Goal: Information Seeking & Learning: Learn about a topic

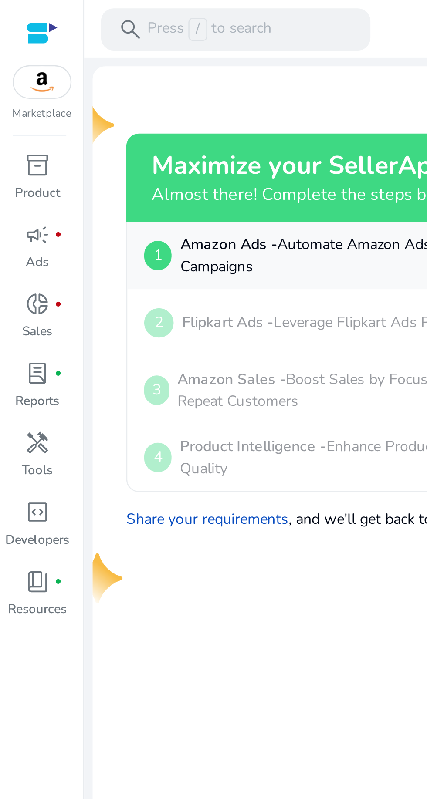
click at [74, 9] on p "Press / to search" at bounding box center [86, 12] width 51 height 10
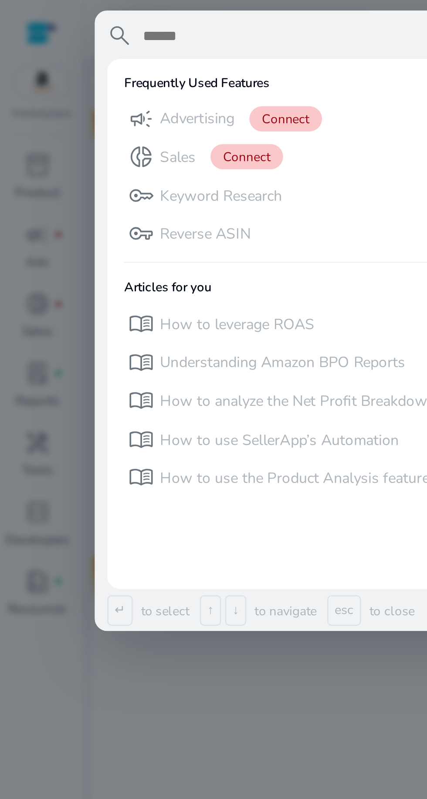
click at [27, 72] on div at bounding box center [213, 399] width 427 height 799
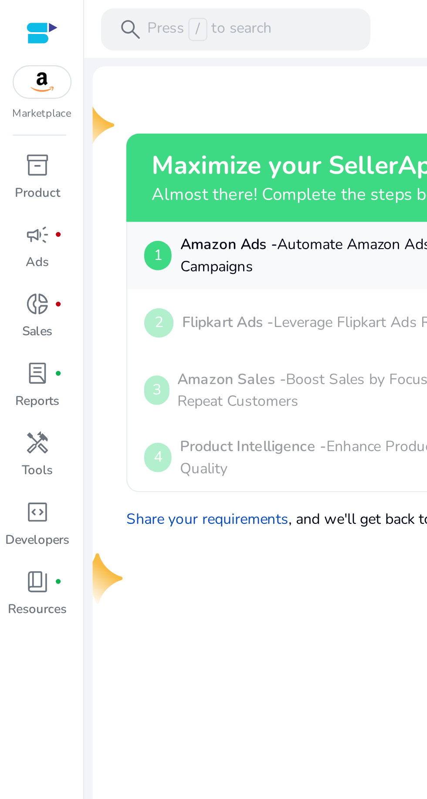
click at [15, 67] on span "inventory_2" at bounding box center [15, 68] width 10 height 10
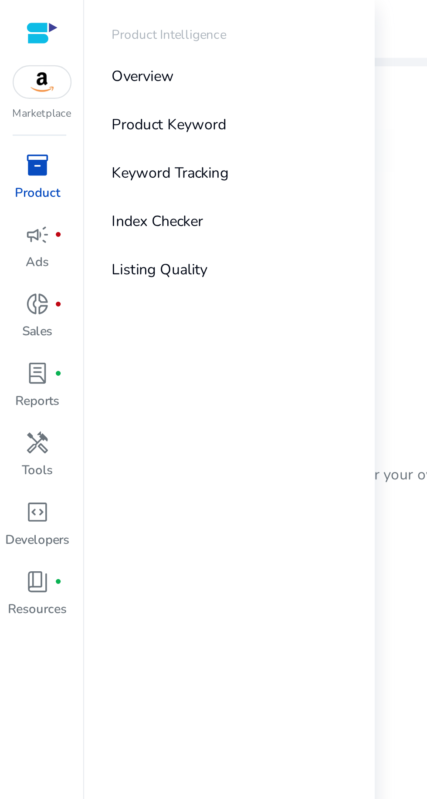
click at [56, 52] on p "Product Keyword" at bounding box center [69, 51] width 47 height 9
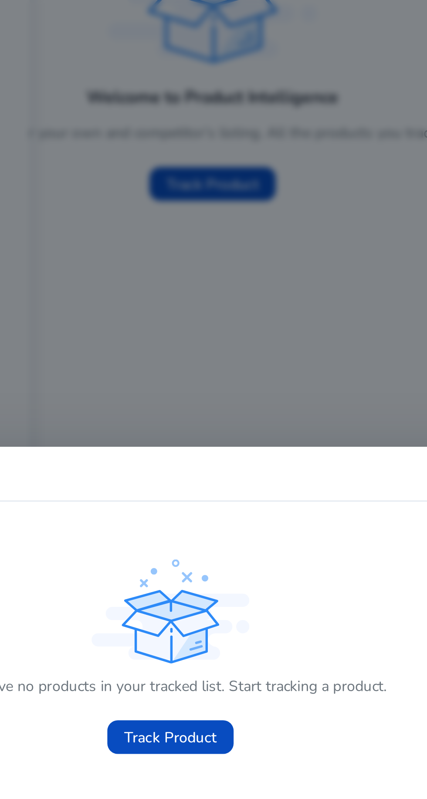
click at [201, 442] on span "Track Product" at bounding box center [213, 446] width 38 height 9
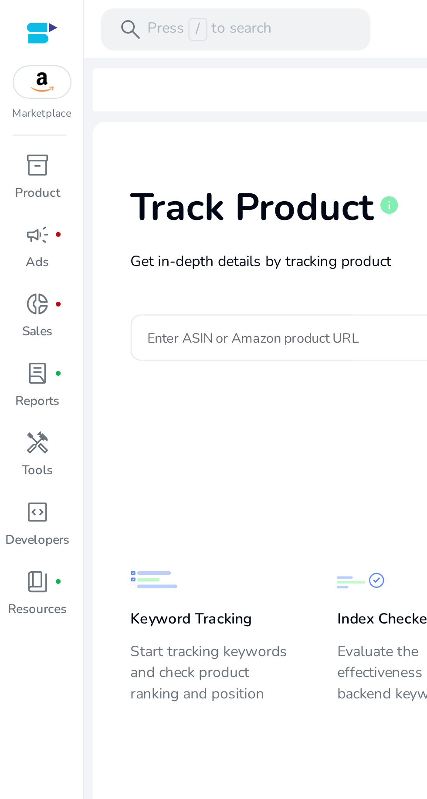
click at [15, 76] on p "Product" at bounding box center [15, 80] width 19 height 8
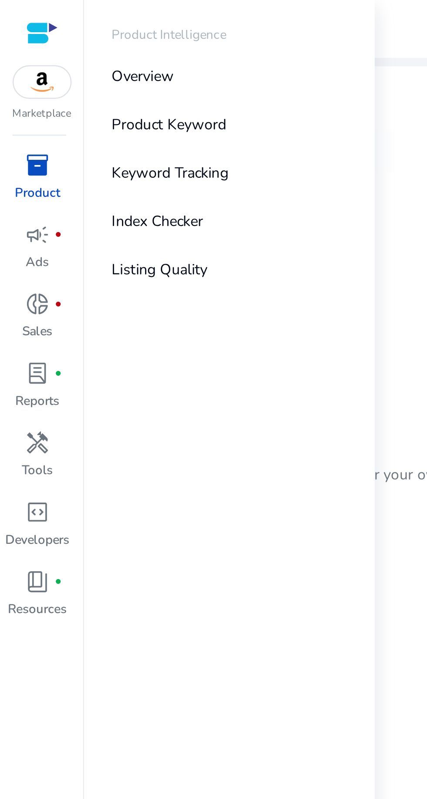
click at [53, 71] on p "Keyword Tracking" at bounding box center [70, 71] width 48 height 9
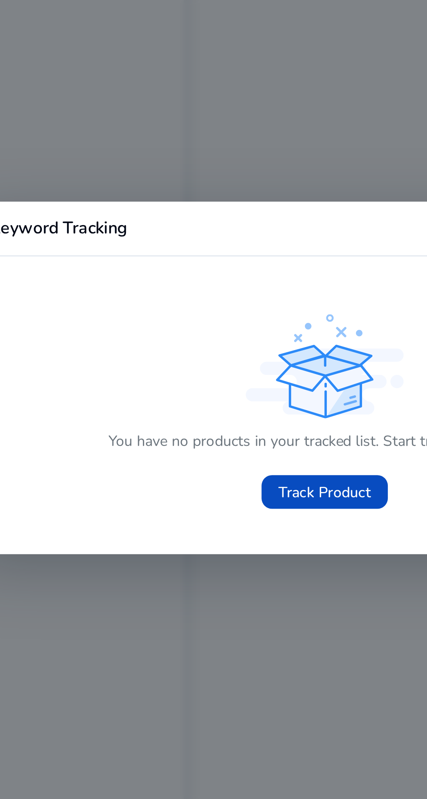
click at [207, 457] on span at bounding box center [213, 446] width 52 height 21
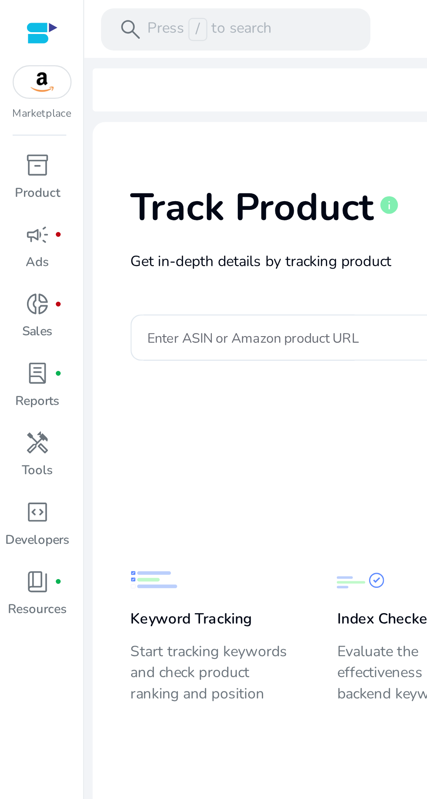
click at [15, 11] on div at bounding box center [17, 14] width 13 height 10
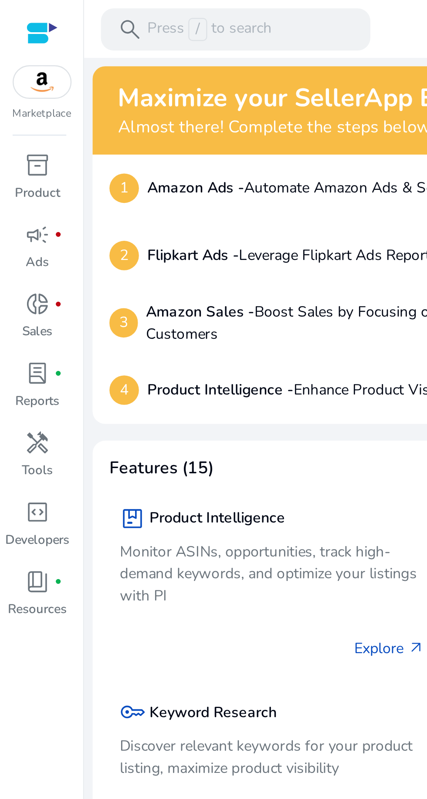
click at [18, 76] on p "Product" at bounding box center [15, 80] width 19 height 8
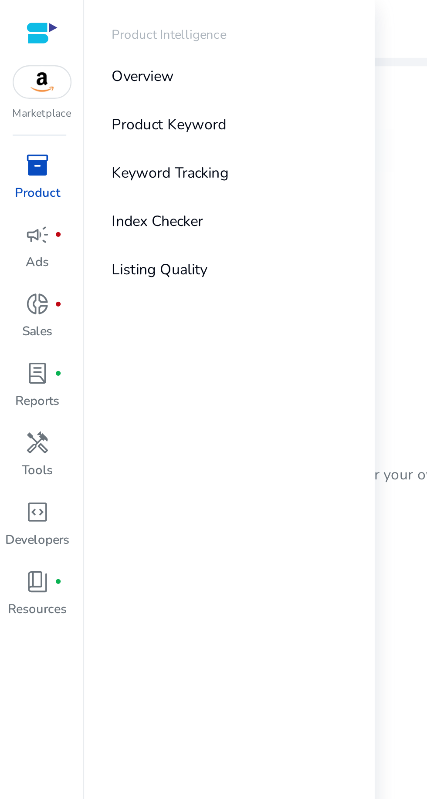
click at [18, 157] on span "lab_profile" at bounding box center [15, 154] width 10 height 10
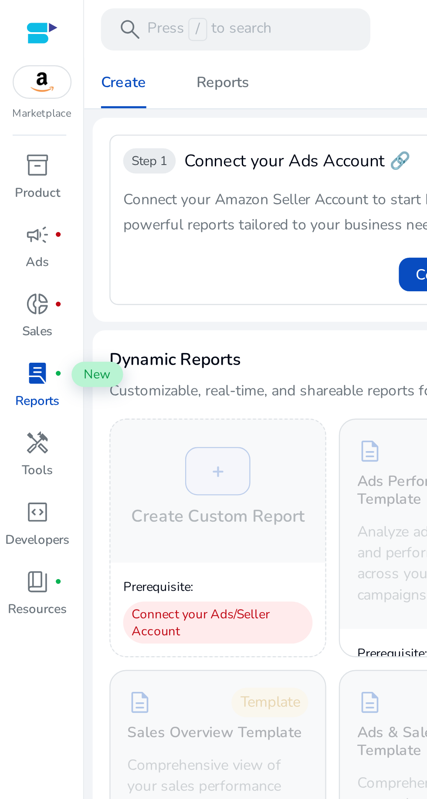
click at [21, 186] on div "handyman" at bounding box center [15, 183] width 24 height 14
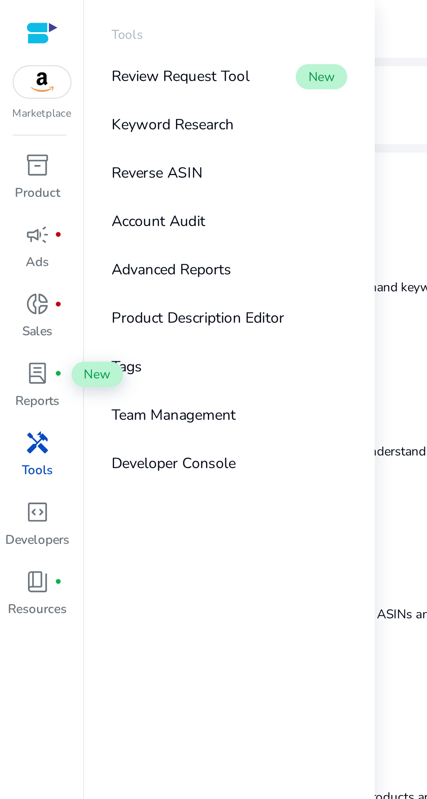
click at [57, 53] on p "Keyword Research" at bounding box center [71, 51] width 51 height 9
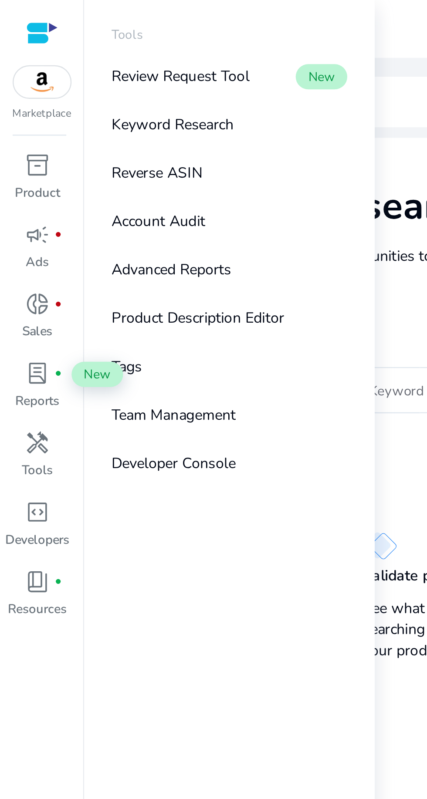
click at [164, 153] on div at bounding box center [202, 161] width 128 height 19
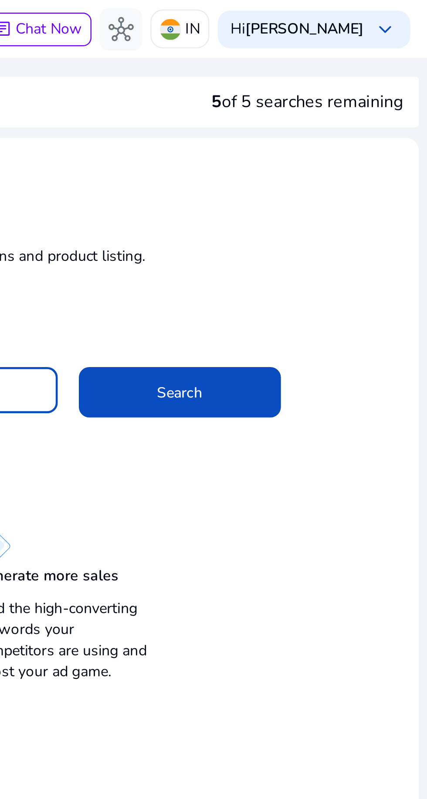
type input "**********"
click at [340, 152] on span at bounding box center [325, 162] width 84 height 21
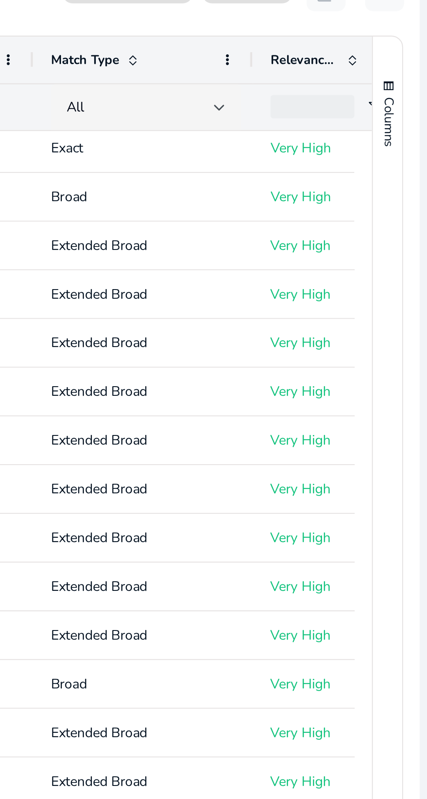
click at [333, 111] on div at bounding box center [333, 112] width 5 height 3
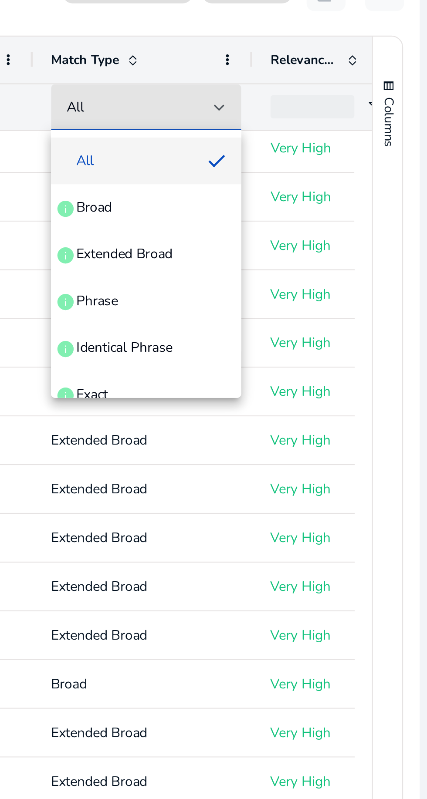
click at [331, 108] on div at bounding box center [213, 399] width 427 height 799
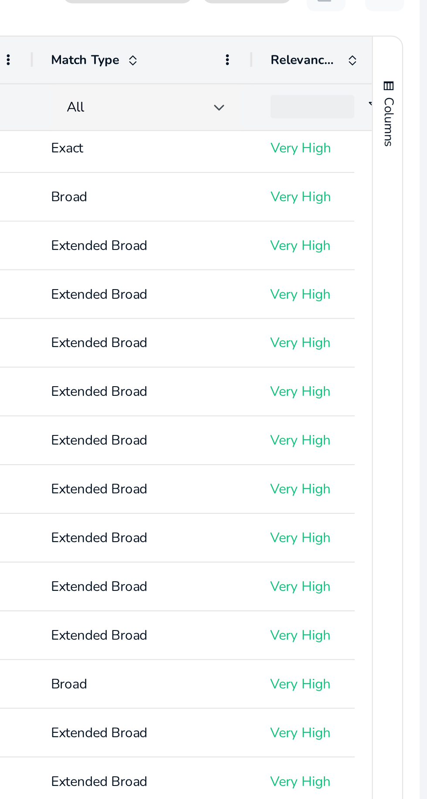
click at [321, 102] on div "All" at bounding box center [301, 112] width 71 height 21
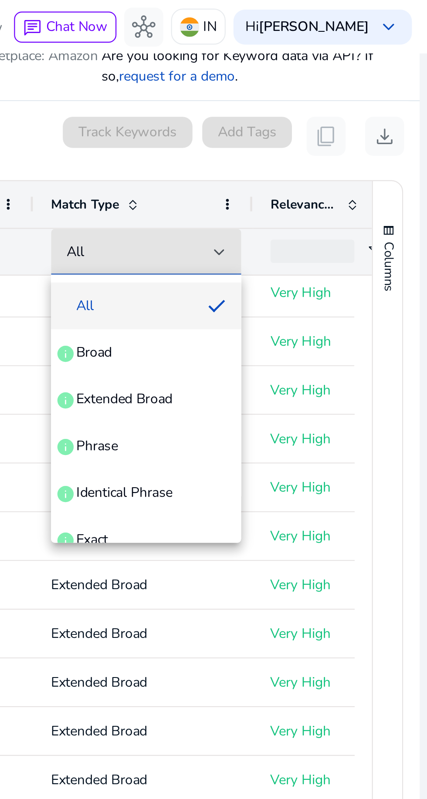
click at [336, 113] on div at bounding box center [213, 399] width 427 height 799
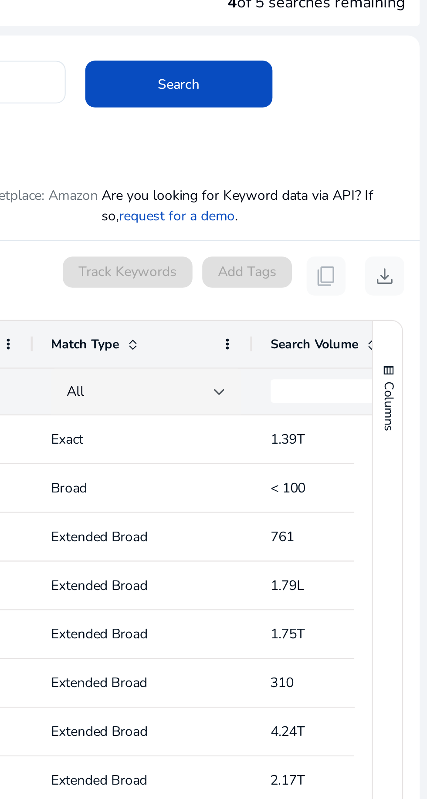
click at [334, 215] on div at bounding box center [333, 216] width 5 height 3
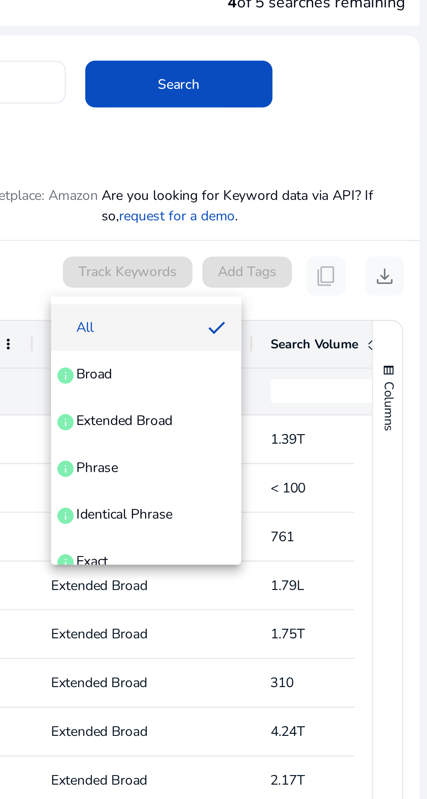
click at [341, 162] on div at bounding box center [213, 399] width 427 height 799
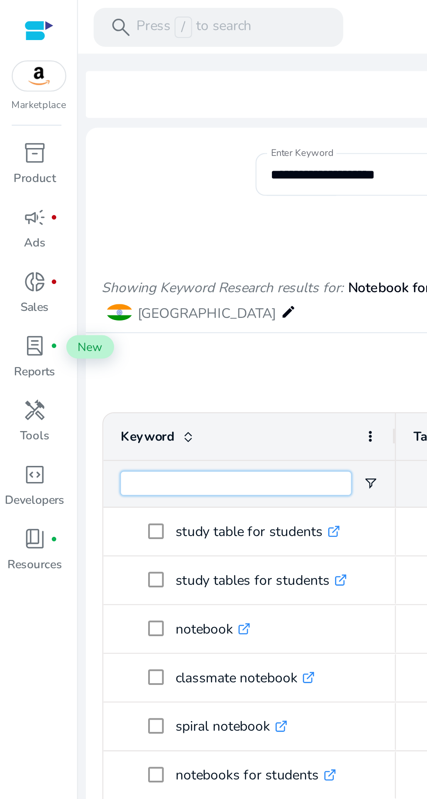
click at [101, 212] on input "Keyword Filter Input" at bounding box center [105, 216] width 103 height 10
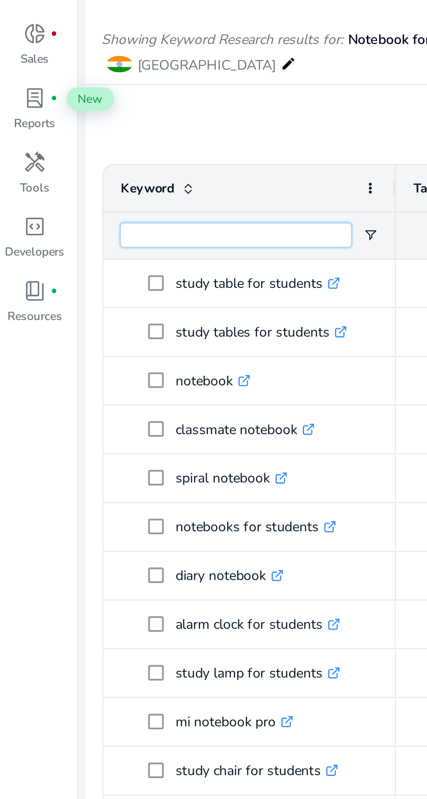
type input "*"
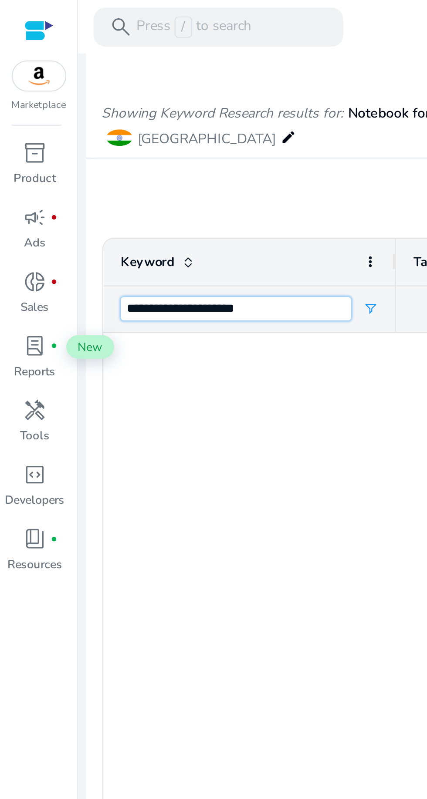
type input "**********"
click at [165, 140] on span "Open Filter Menu" at bounding box center [165, 138] width 7 height 7
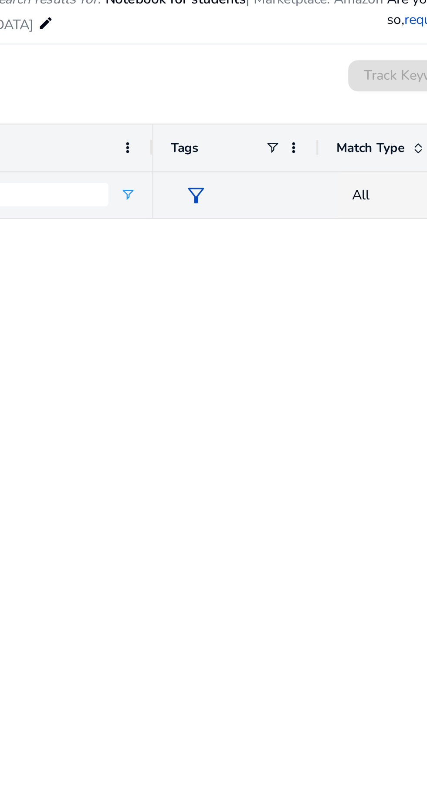
click at [267, 216] on div at bounding box center [289, 476] width 225 height 654
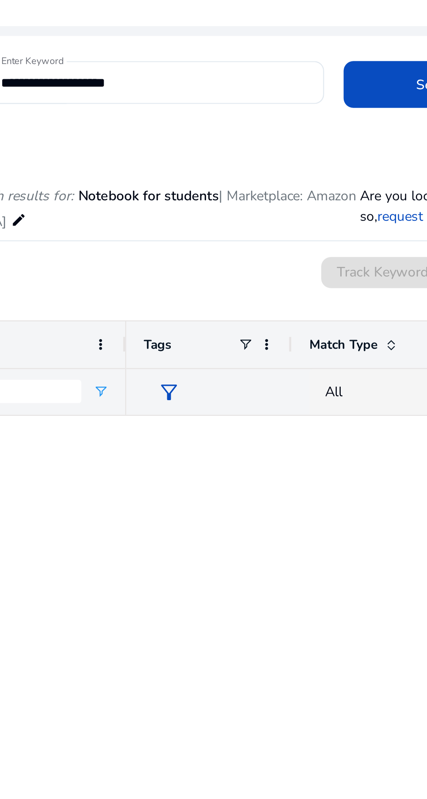
click at [254, 76] on input "**********" at bounding box center [189, 78] width 137 height 10
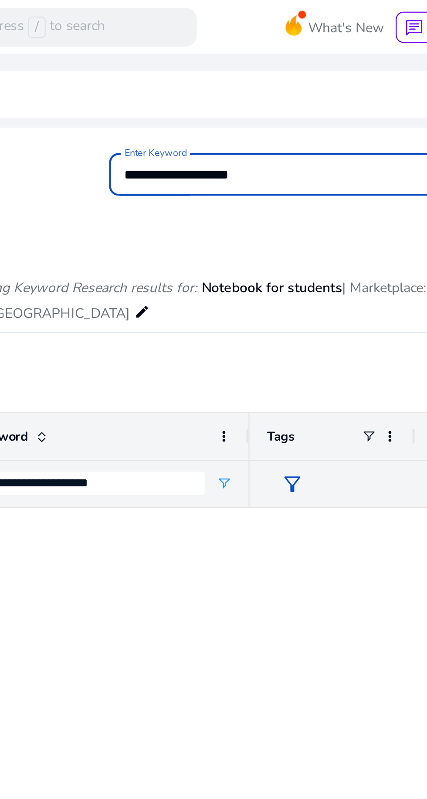
click at [240, 39] on div "4 of 5 searches remaining" at bounding box center [230, 42] width 385 height 21
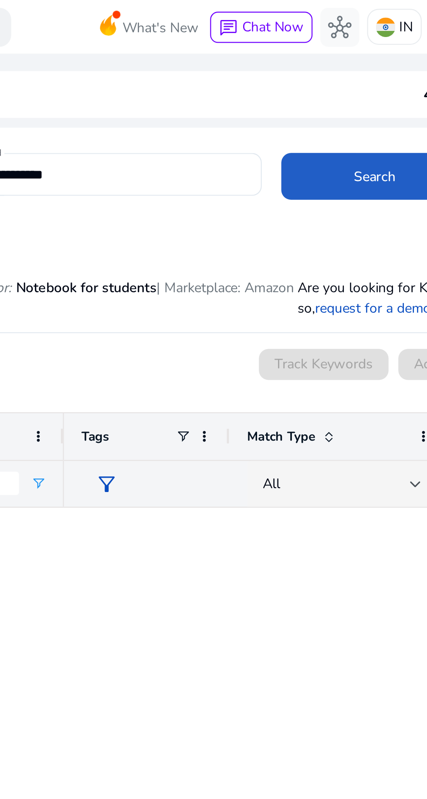
click at [306, 76] on span "Search" at bounding box center [315, 78] width 19 height 9
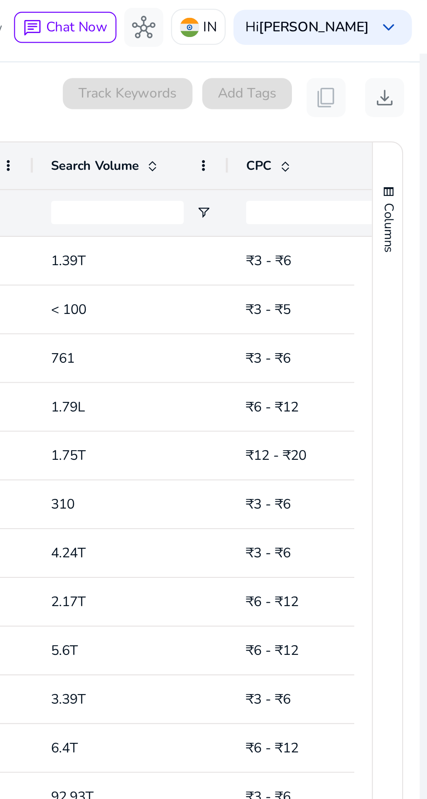
scroll to position [256, 0]
